Goal: Task Accomplishment & Management: Use online tool/utility

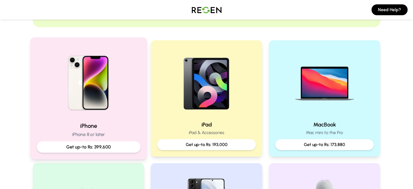
scroll to position [95, 0]
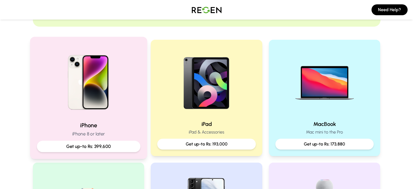
click at [84, 85] on img at bounding box center [88, 80] width 73 height 73
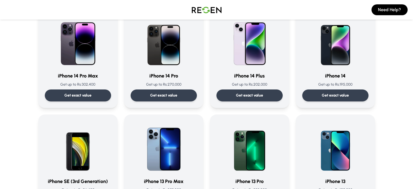
scroll to position [155, 0]
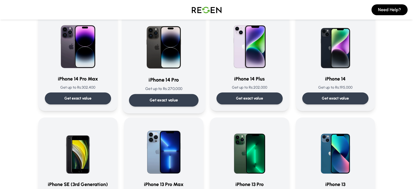
click at [157, 98] on p "Get exact value" at bounding box center [163, 100] width 29 height 6
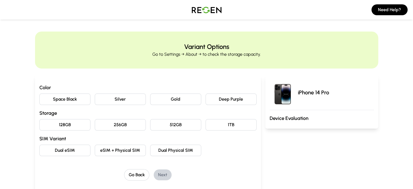
click at [235, 96] on button "Deep Purple" at bounding box center [231, 98] width 51 height 11
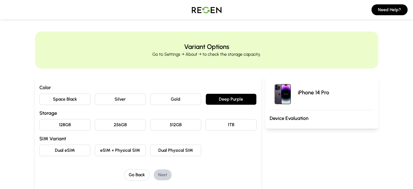
click at [39, 124] on button "128GB" at bounding box center [64, 124] width 51 height 11
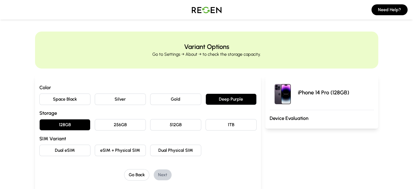
click at [150, 150] on button "Dual Physical SIM" at bounding box center [175, 150] width 51 height 11
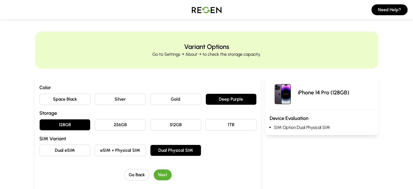
click at [154, 173] on button "Next" at bounding box center [163, 174] width 18 height 11
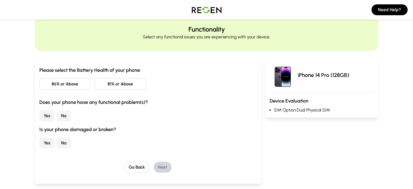
scroll to position [22, 0]
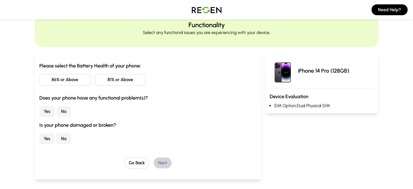
click at [61, 81] on button "86% or Above" at bounding box center [64, 79] width 51 height 11
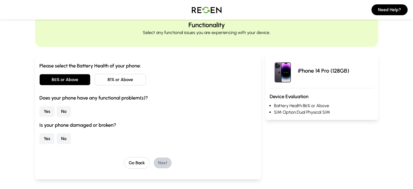
click at [57, 110] on button "No" at bounding box center [64, 111] width 14 height 11
click at [57, 137] on button "No" at bounding box center [64, 138] width 14 height 11
click at [154, 164] on button "Next" at bounding box center [163, 162] width 18 height 11
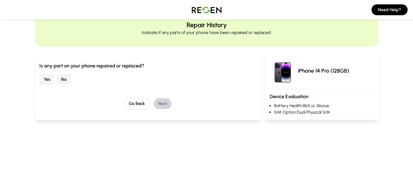
click at [57, 81] on button "No" at bounding box center [64, 79] width 14 height 11
click at [155, 104] on button "Next" at bounding box center [163, 103] width 18 height 11
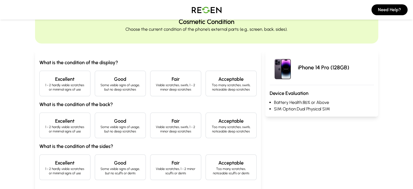
scroll to position [25, 0]
click at [44, 90] on p "1 - 2 hardly visible scratches or minimal signs of use" at bounding box center [65, 87] width 42 height 9
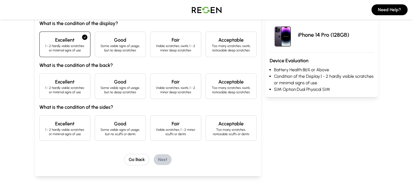
scroll to position [65, 0]
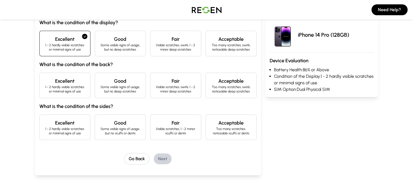
click at [44, 90] on p "1 - 2 hardly visible scratches or minimal signs of use" at bounding box center [65, 89] width 42 height 9
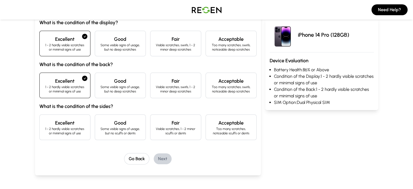
click at [55, 136] on div "Excellent 1 - 2 hardly visible scratches or minimal signs of use" at bounding box center [64, 127] width 51 height 26
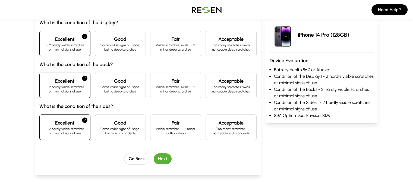
click at [154, 157] on button "Next" at bounding box center [163, 158] width 18 height 11
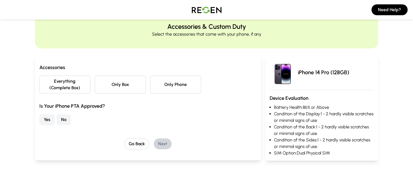
scroll to position [12, 0]
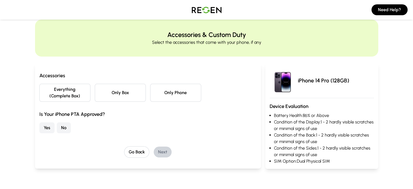
click at [42, 89] on button "Everything (Complete Box)" at bounding box center [64, 93] width 51 height 18
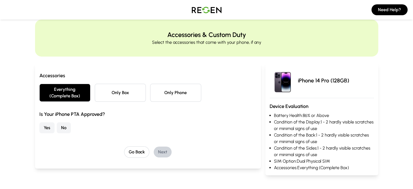
click at [57, 123] on button "No" at bounding box center [64, 127] width 14 height 11
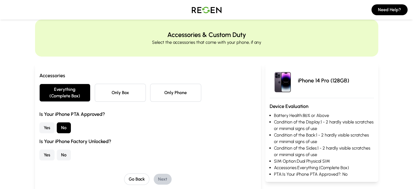
click at [39, 149] on button "Yes" at bounding box center [46, 154] width 15 height 11
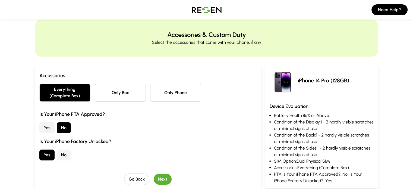
click at [154, 174] on button "Next" at bounding box center [163, 179] width 18 height 11
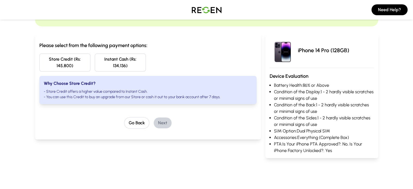
scroll to position [43, 0]
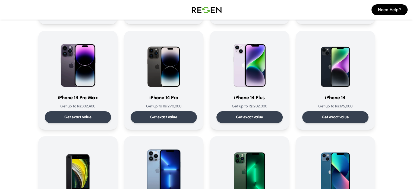
scroll to position [140, 0]
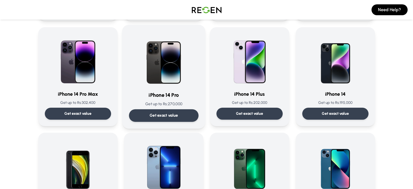
click at [139, 113] on div "Get exact value" at bounding box center [164, 115] width 70 height 12
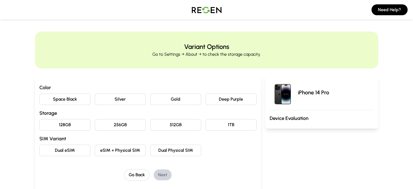
click at [230, 97] on button "Deep Purple" at bounding box center [231, 98] width 51 height 11
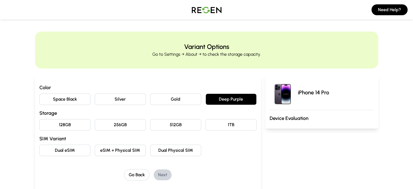
click at [48, 125] on button "128GB" at bounding box center [64, 124] width 51 height 11
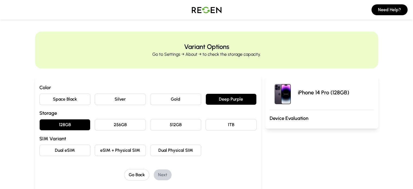
click at [159, 151] on button "Dual Physical SIM" at bounding box center [175, 150] width 51 height 11
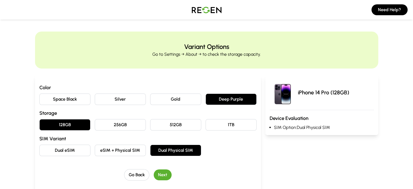
click at [156, 172] on button "Next" at bounding box center [163, 174] width 18 height 11
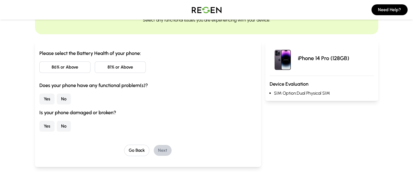
scroll to position [36, 0]
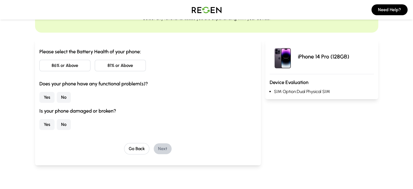
click at [39, 63] on button "86% or Above" at bounding box center [64, 65] width 51 height 11
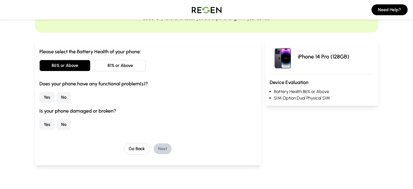
click at [57, 98] on button "No" at bounding box center [64, 97] width 14 height 11
click at [57, 126] on button "No" at bounding box center [64, 124] width 14 height 11
click at [154, 147] on button "Next" at bounding box center [163, 148] width 18 height 11
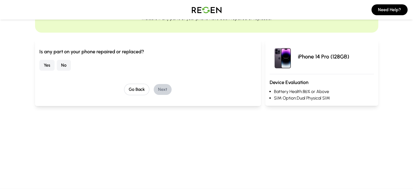
click at [57, 66] on button "No" at bounding box center [64, 65] width 14 height 11
click at [154, 89] on button "Next" at bounding box center [163, 89] width 18 height 11
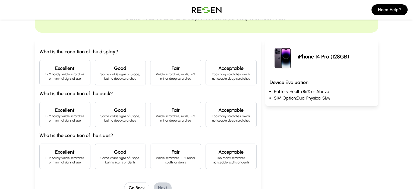
click at [44, 79] on p "1 - 2 hardly visible scratches or minimal signs of use" at bounding box center [65, 76] width 42 height 9
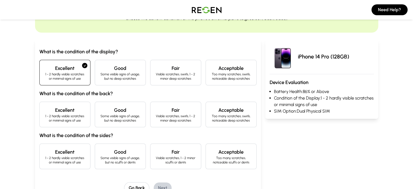
click at [44, 119] on p "1 - 2 hardly visible scratches or minimal signs of use" at bounding box center [65, 118] width 42 height 9
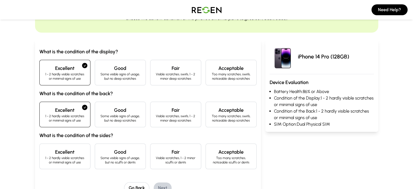
click at [44, 156] on p "1 - 2 hardly visible scratches or minimal signs of use" at bounding box center [65, 160] width 42 height 9
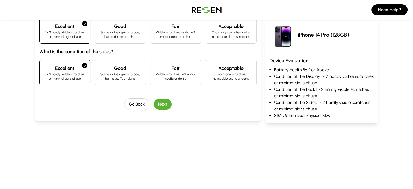
scroll to position [121, 0]
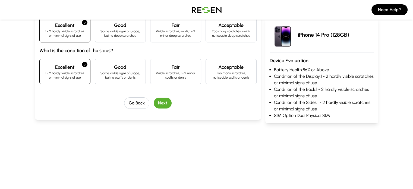
click at [154, 105] on button "Next" at bounding box center [163, 103] width 18 height 11
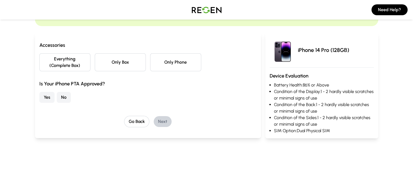
scroll to position [40, 0]
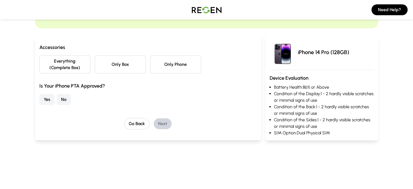
click at [39, 56] on button "Everything (Complete Box)" at bounding box center [64, 64] width 51 height 18
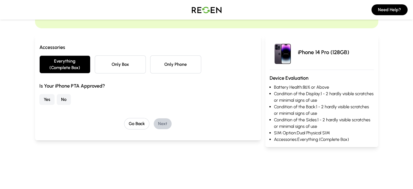
click at [57, 94] on button "No" at bounding box center [64, 99] width 14 height 11
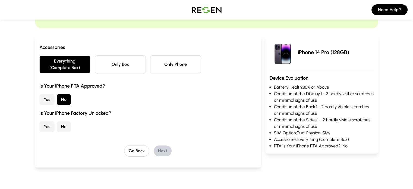
click at [39, 124] on button "Yes" at bounding box center [46, 126] width 15 height 11
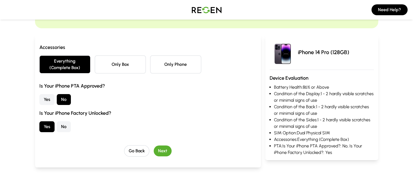
click at [155, 145] on button "Next" at bounding box center [163, 150] width 18 height 11
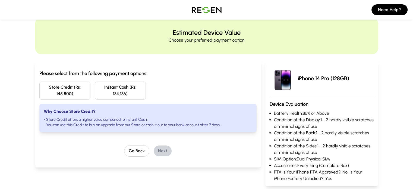
scroll to position [13, 0]
